Goal: Task Accomplishment & Management: Manage account settings

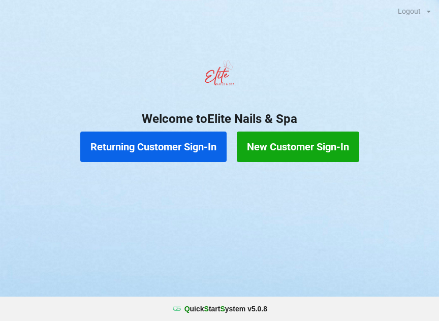
click at [147, 142] on button "Returning Customer Sign-In" at bounding box center [153, 147] width 146 height 30
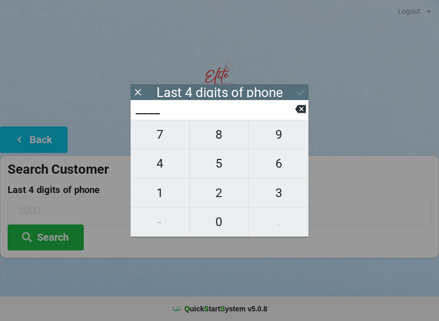
click at [279, 132] on span "9" at bounding box center [278, 134] width 59 height 21
type input "9___"
click at [304, 103] on div "9___" at bounding box center [220, 110] width 178 height 20
click at [305, 111] on icon at bounding box center [300, 109] width 11 height 8
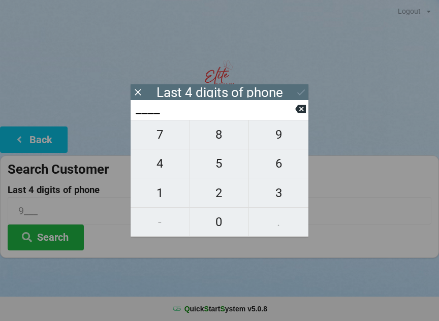
click at [218, 169] on span "5" at bounding box center [219, 163] width 59 height 21
type input "5___"
click at [162, 188] on span "1" at bounding box center [160, 192] width 59 height 21
type input "51__"
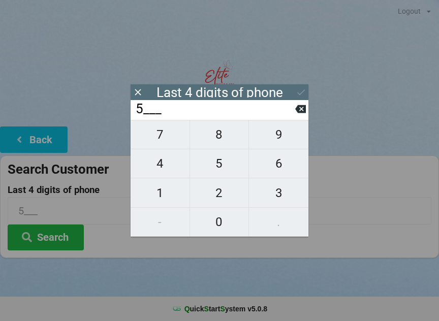
type input "51__"
click at [217, 136] on span "8" at bounding box center [219, 134] width 59 height 21
type input "518_"
click at [270, 199] on span "3" at bounding box center [278, 192] width 59 height 21
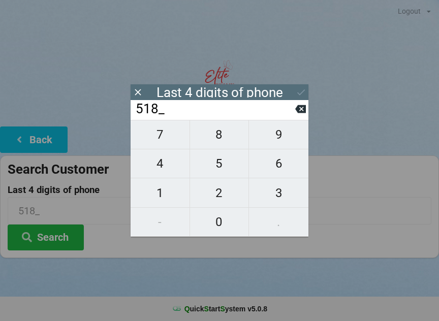
type input "5183"
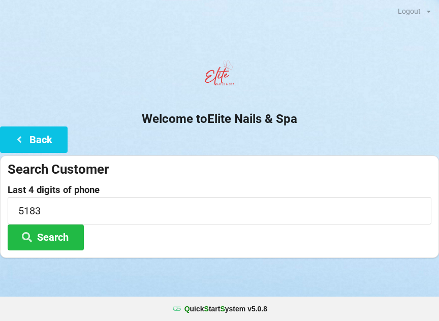
click at [295, 264] on div at bounding box center [219, 270] width 439 height 25
click at [378, 209] on input "5183" at bounding box center [220, 210] width 424 height 27
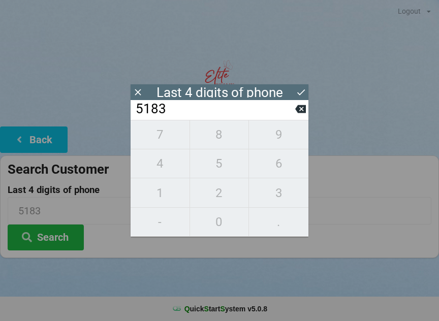
click at [293, 99] on div "Last 4 digits of phone" at bounding box center [220, 92] width 178 height 16
click at [296, 90] on icon at bounding box center [301, 92] width 11 height 11
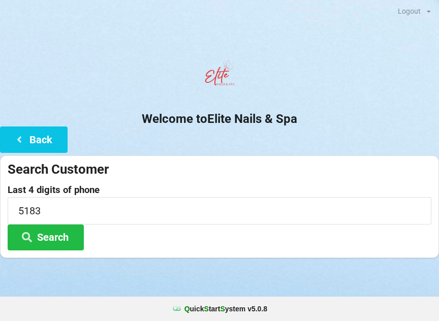
click at [54, 236] on button "Search" at bounding box center [46, 237] width 76 height 26
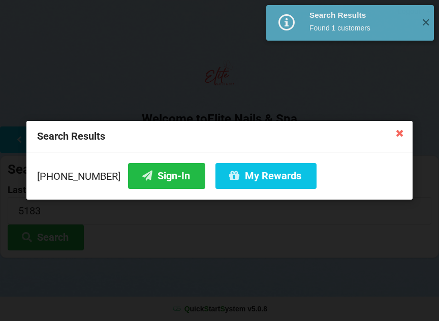
click at [156, 169] on button "Sign-In" at bounding box center [166, 176] width 77 height 26
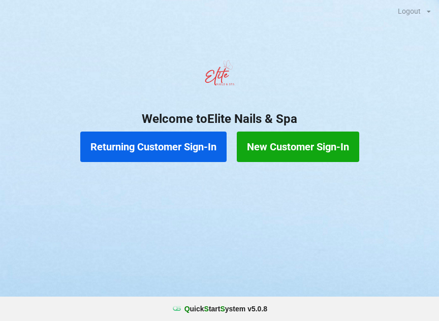
click at [158, 156] on button "Returning Customer Sign-In" at bounding box center [153, 147] width 146 height 30
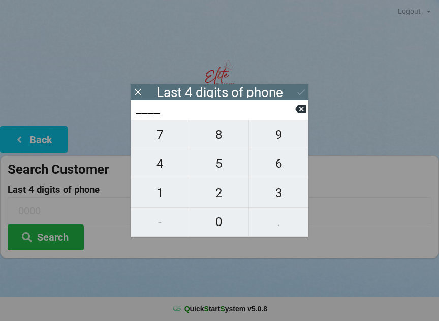
click at [278, 191] on span "3" at bounding box center [278, 192] width 59 height 21
type input "3___"
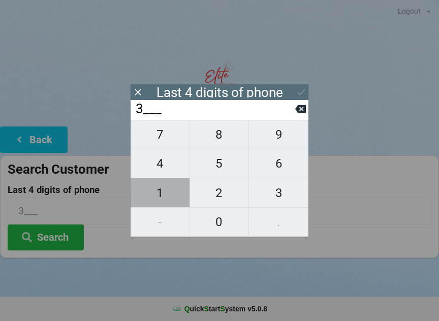
click at [162, 192] on span "1" at bounding box center [160, 192] width 59 height 21
type input "31__"
click at [214, 170] on span "5" at bounding box center [219, 163] width 59 height 21
type input "315_"
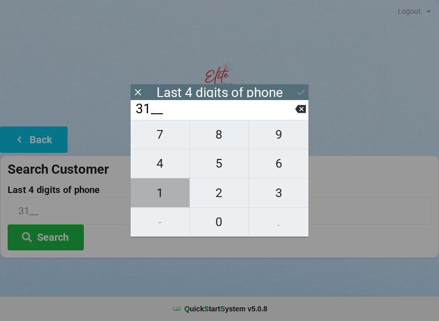
type input "315_"
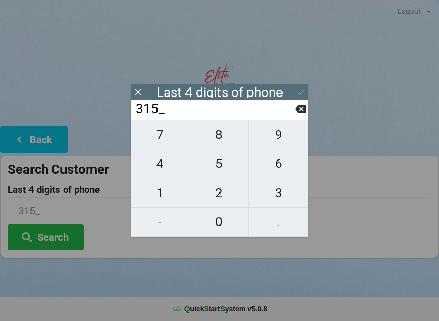
click at [275, 170] on span "6" at bounding box center [278, 163] width 59 height 21
type input "3156"
click at [65, 237] on button "Search" at bounding box center [46, 237] width 76 height 26
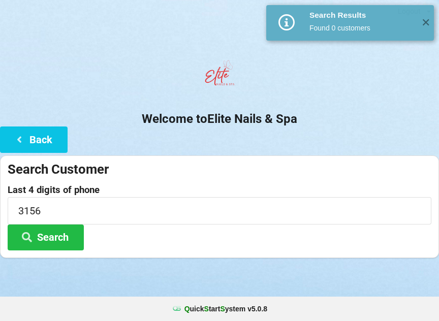
click at [428, 34] on div "✕" at bounding box center [425, 23] width 17 height 36
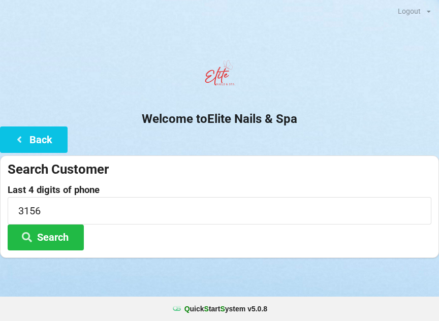
click at [17, 151] on button "Back" at bounding box center [34, 139] width 68 height 26
